Goal: Information Seeking & Learning: Learn about a topic

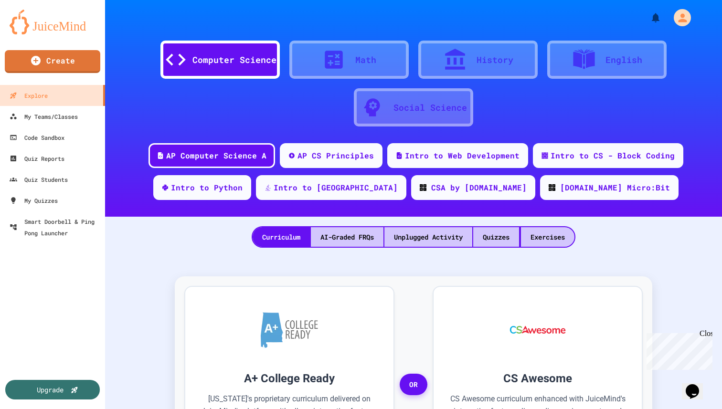
click at [244, 186] on div "Intro to Python" at bounding box center [207, 187] width 74 height 12
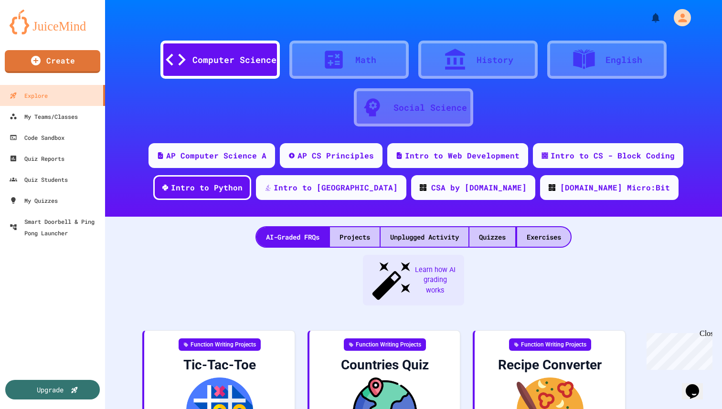
click at [148, 129] on div "Computer Science Math History English Social Science AP Computer Science A AP C…" at bounding box center [413, 108] width 617 height 217
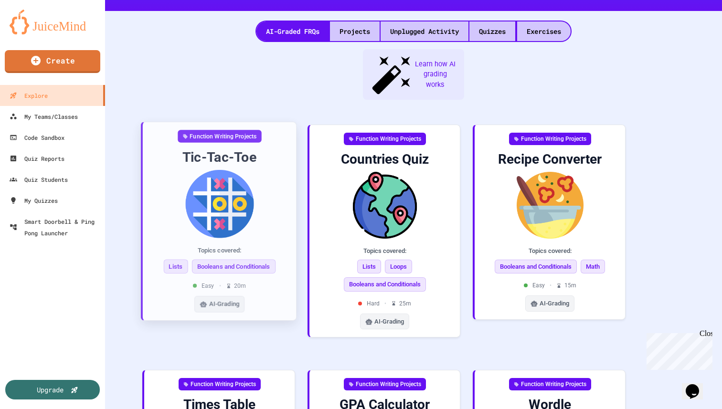
scroll to position [208, 0]
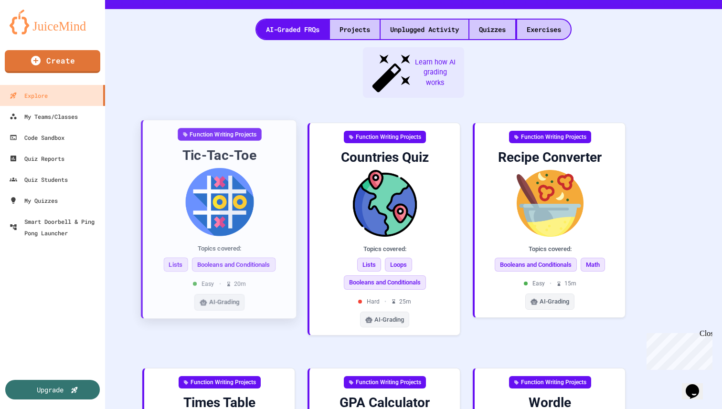
click at [203, 211] on div "Function Writing Projects Tic-Tac-Toe Topics covered: Lists Booleans and Condit…" at bounding box center [220, 219] width 138 height 183
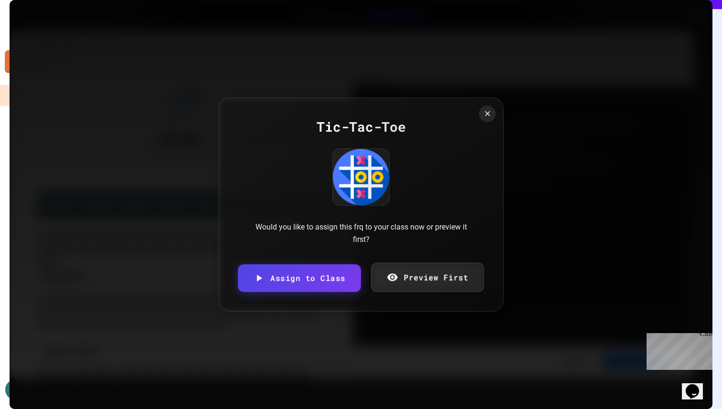
click at [423, 282] on link "Preview First" at bounding box center [427, 277] width 113 height 29
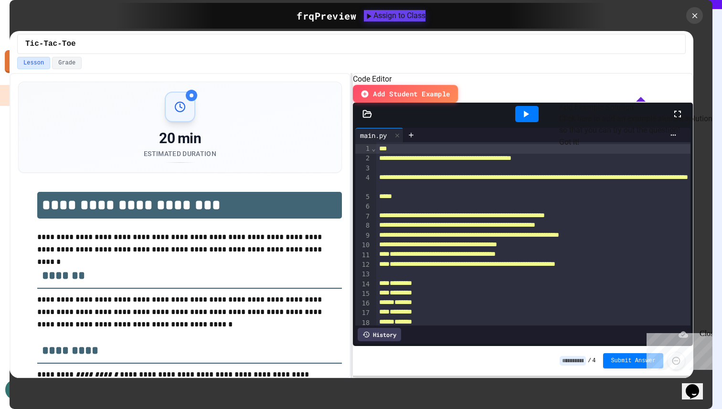
click at [580, 148] on button "Got it!" at bounding box center [569, 142] width 20 height 11
click at [706, 335] on div "Close" at bounding box center [706, 336] width 12 height 12
click at [586, 294] on button "Got it!" at bounding box center [574, 290] width 24 height 8
click at [431, 268] on span "**********" at bounding box center [467, 264] width 176 height 7
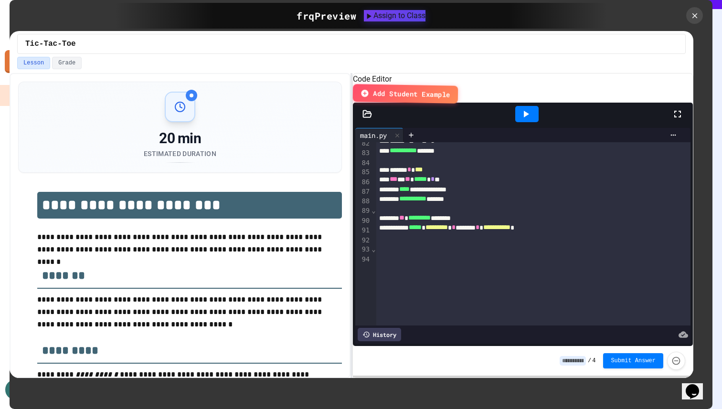
scroll to position [892, 0]
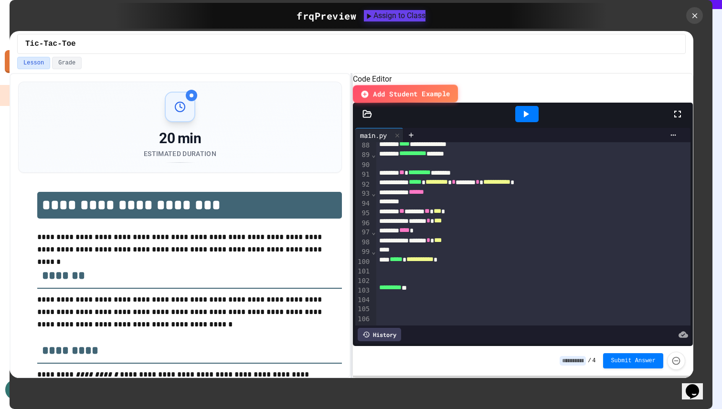
click at [498, 255] on div at bounding box center [533, 251] width 314 height 10
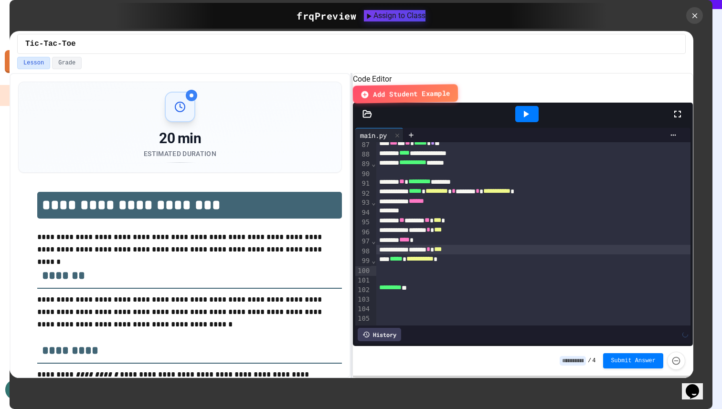
scroll to position [882, 0]
click at [384, 339] on div "History" at bounding box center [379, 334] width 43 height 13
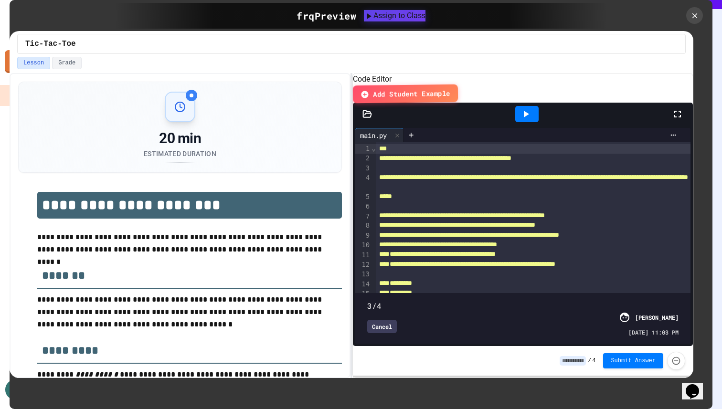
drag, startPoint x: 679, startPoint y: 294, endPoint x: 596, endPoint y: 296, distance: 83.6
click at [596, 301] on span at bounding box center [523, 301] width 312 height 0
type input "*"
drag, startPoint x: 574, startPoint y: 289, endPoint x: 356, endPoint y: 296, distance: 218.0
click at [356, 296] on div "2/4 Cancel [PERSON_NAME] [DATE] 11:03 PM" at bounding box center [522, 318] width 335 height 51
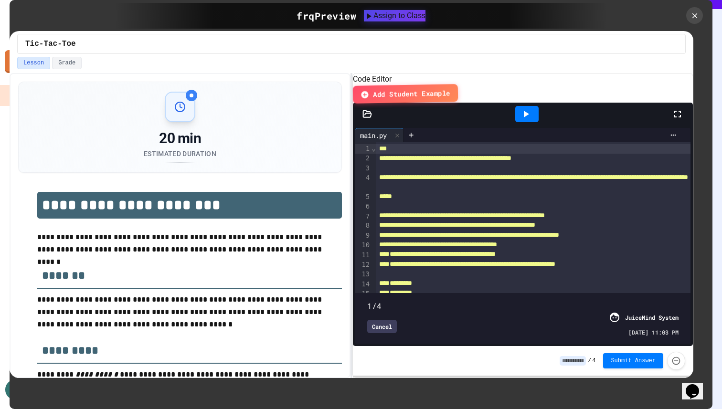
click at [382, 331] on div "Cancel" at bounding box center [382, 326] width 30 height 13
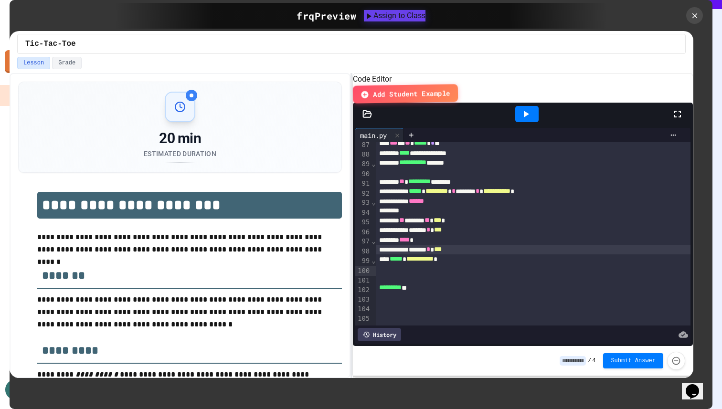
click at [460, 206] on div "******" at bounding box center [533, 202] width 314 height 10
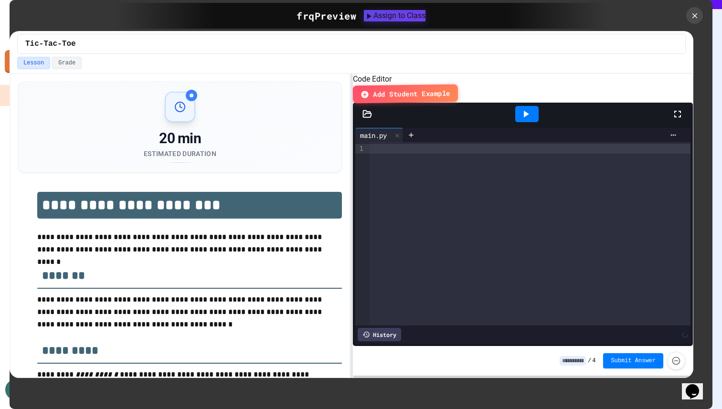
scroll to position [0, 0]
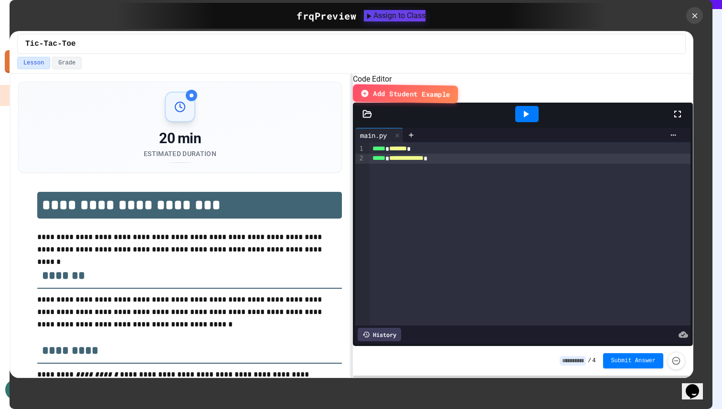
click at [590, 336] on div at bounding box center [544, 334] width 287 height 13
click at [396, 334] on div "History" at bounding box center [379, 334] width 43 height 13
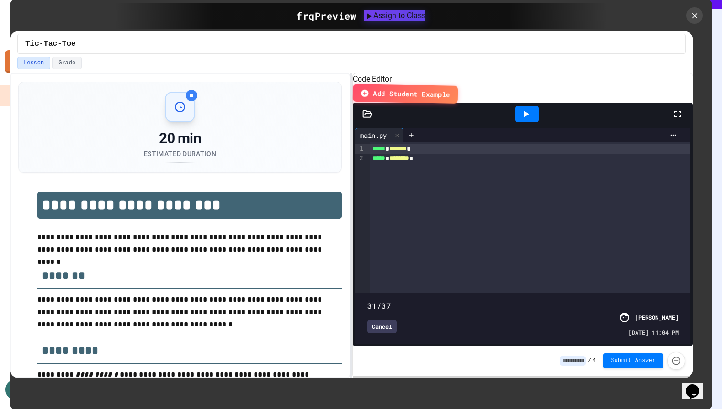
drag, startPoint x: 678, startPoint y: 292, endPoint x: 575, endPoint y: 301, distance: 104.0
click at [367, 301] on span at bounding box center [367, 301] width 0 height 0
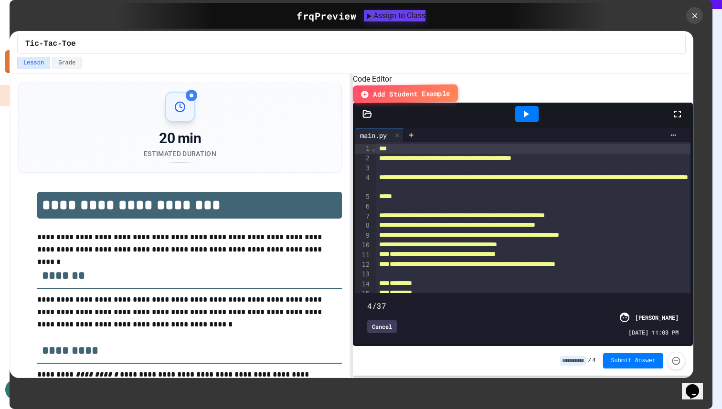
type input "*"
drag, startPoint x: 572, startPoint y: 294, endPoint x: 307, endPoint y: 299, distance: 265.2
click at [307, 299] on div "**********" at bounding box center [352, 225] width 684 height 305
click at [530, 111] on icon at bounding box center [525, 113] width 11 height 11
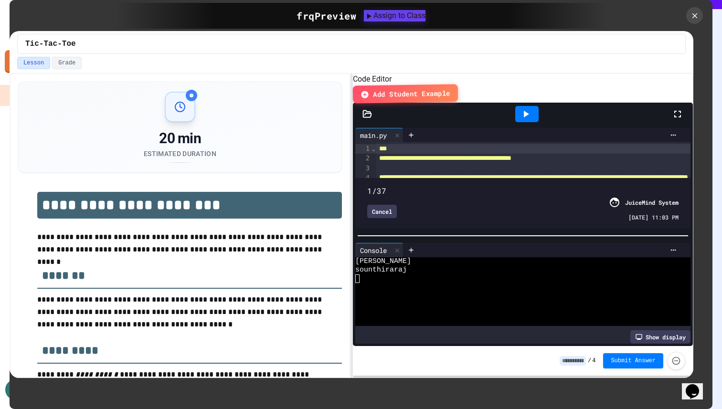
click at [388, 215] on div "Cancel" at bounding box center [382, 211] width 30 height 13
